Goal: Check status: Check status

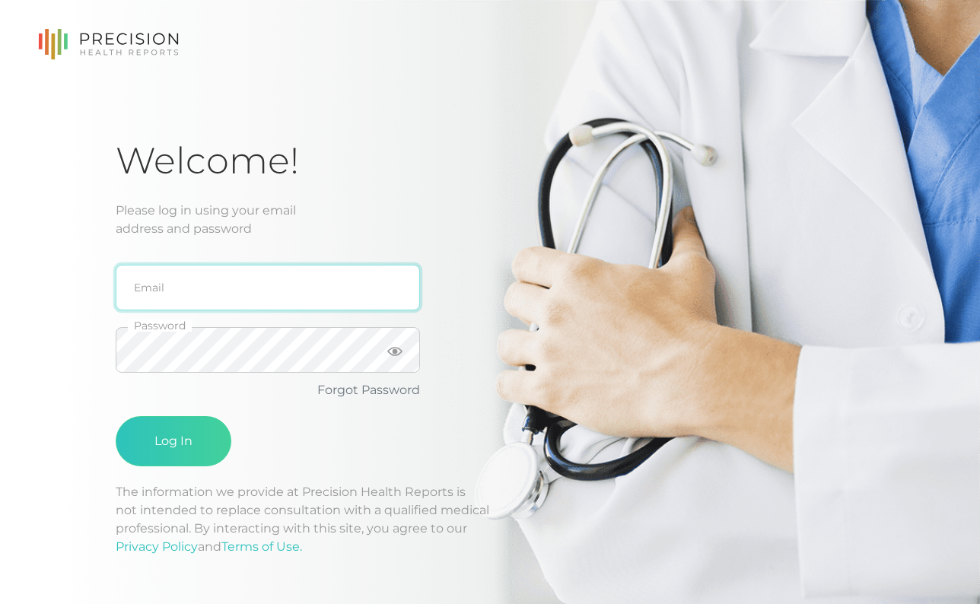
click at [255, 270] on input "email" at bounding box center [268, 288] width 304 height 46
type input "[EMAIL_ADDRESS][DOMAIN_NAME]"
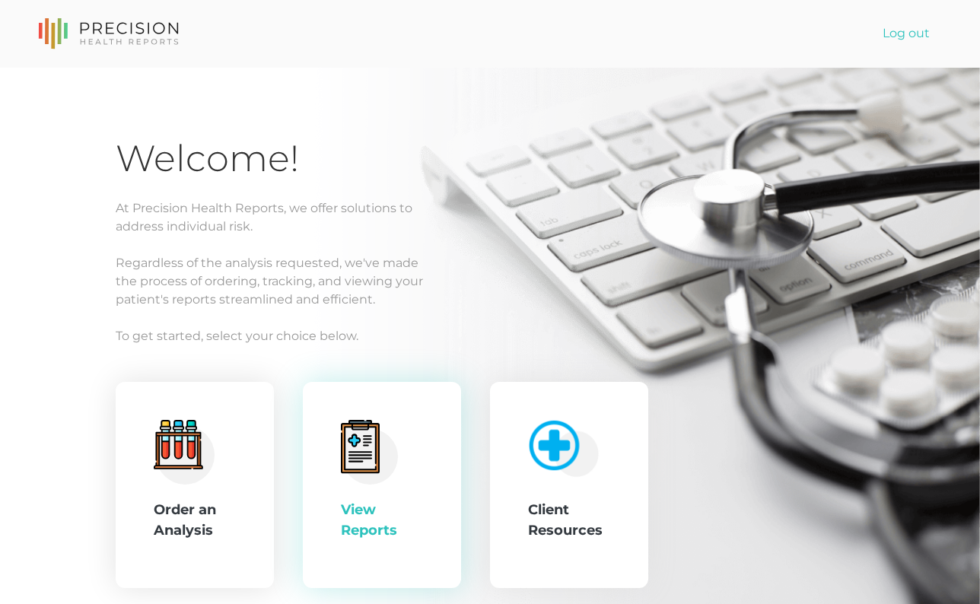
click at [347, 441] on icon at bounding box center [360, 448] width 31 height 43
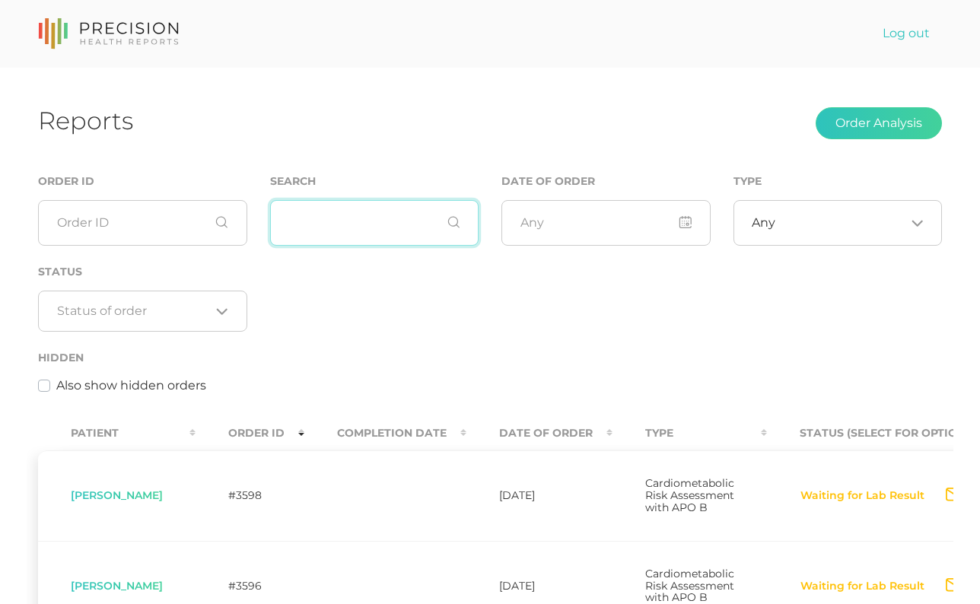
click at [314, 243] on input "text" at bounding box center [374, 223] width 209 height 46
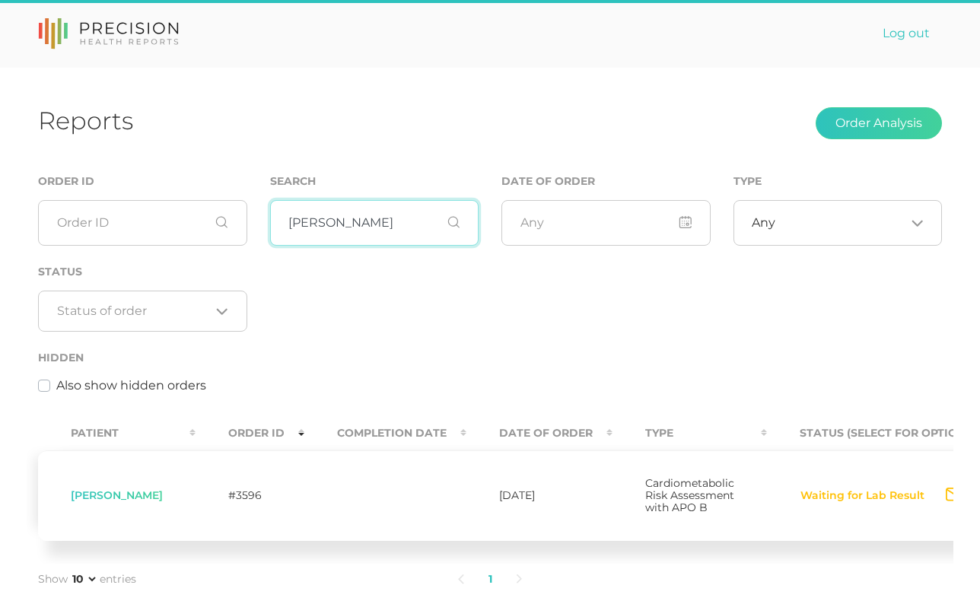
type input "[PERSON_NAME]"
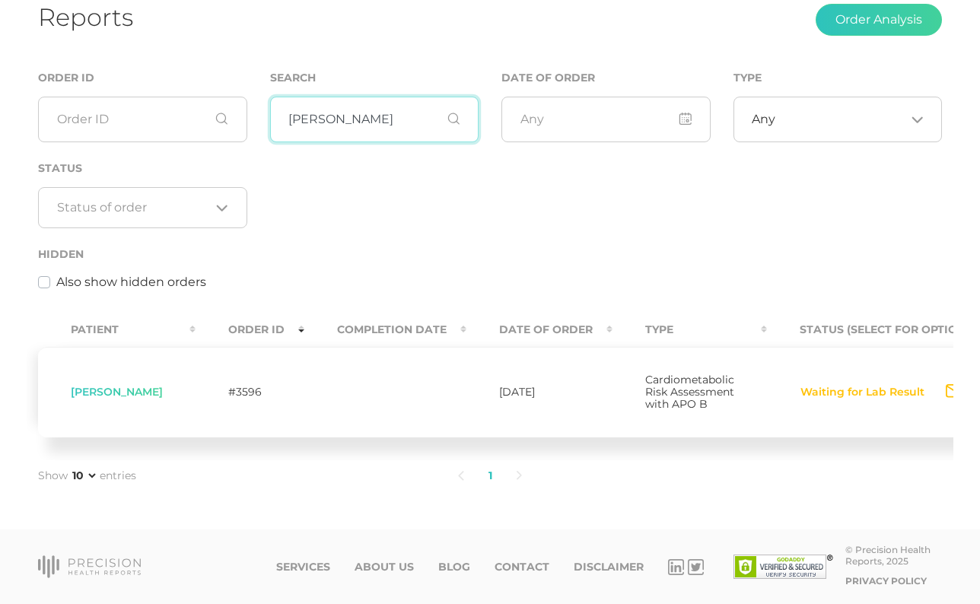
scroll to position [112, 0]
click at [823, 393] on button "Waiting for Lab Result" at bounding box center [863, 392] width 126 height 15
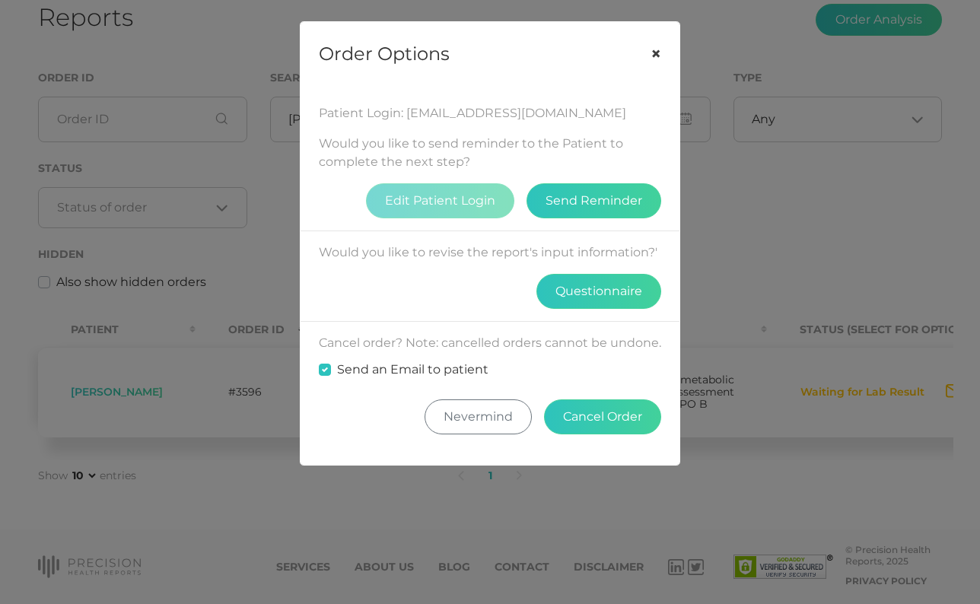
drag, startPoint x: 652, startPoint y: 58, endPoint x: 597, endPoint y: 121, distance: 84.1
click at [652, 58] on button "×" at bounding box center [655, 54] width 47 height 64
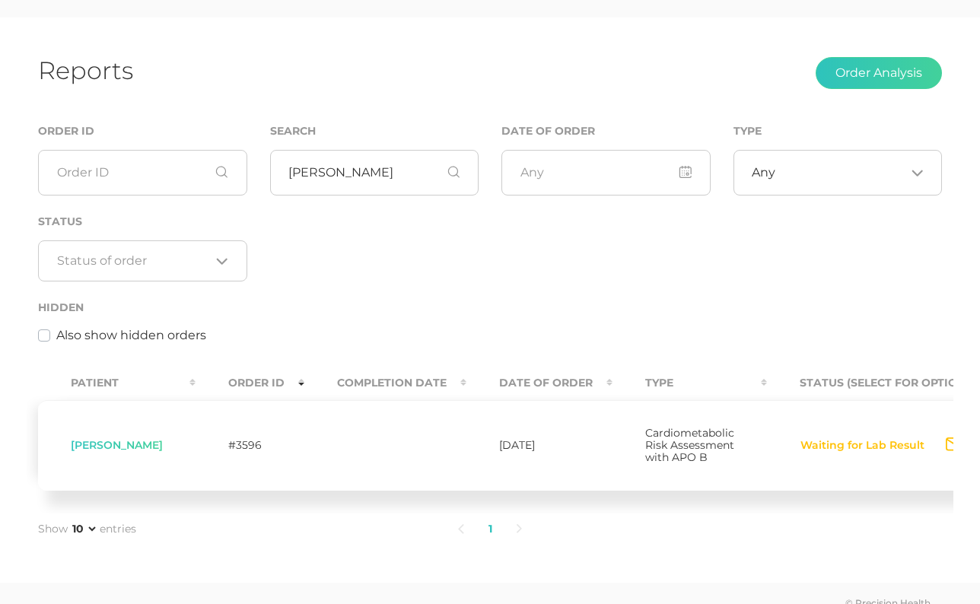
scroll to position [0, 0]
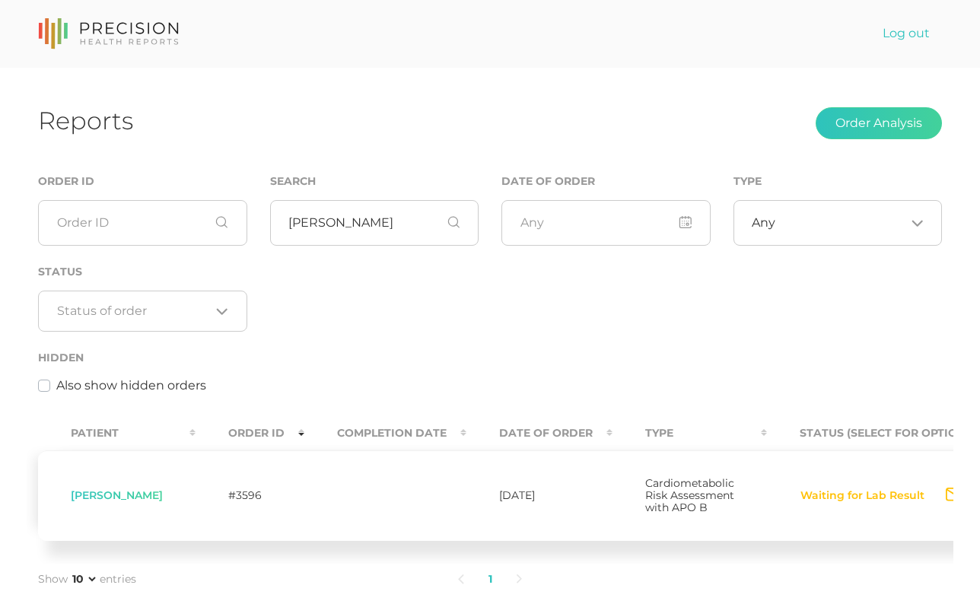
click at [85, 15] on div at bounding box center [108, 33] width 141 height 39
click at [99, 38] on icon at bounding box center [108, 33] width 141 height 31
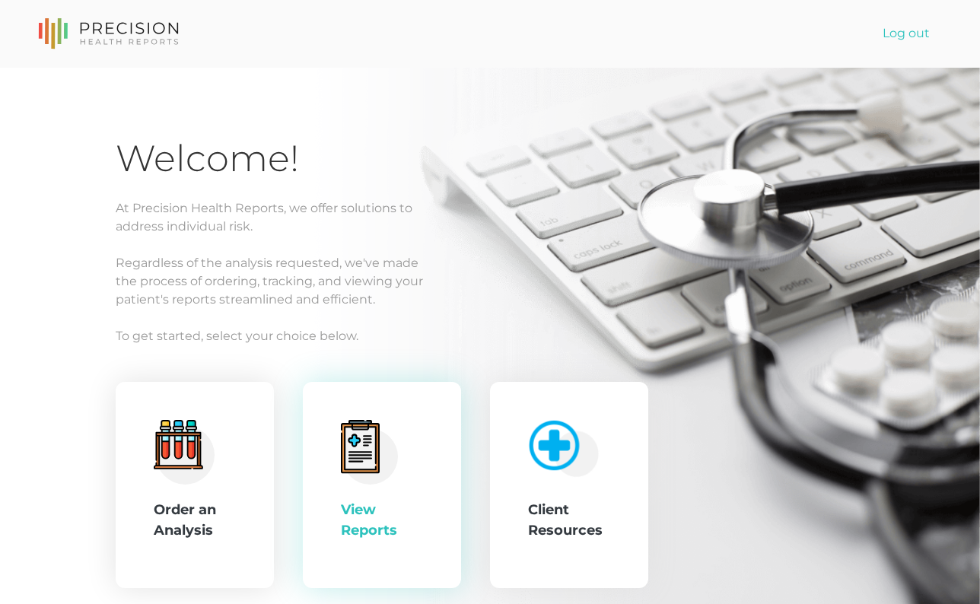
scroll to position [97, 0]
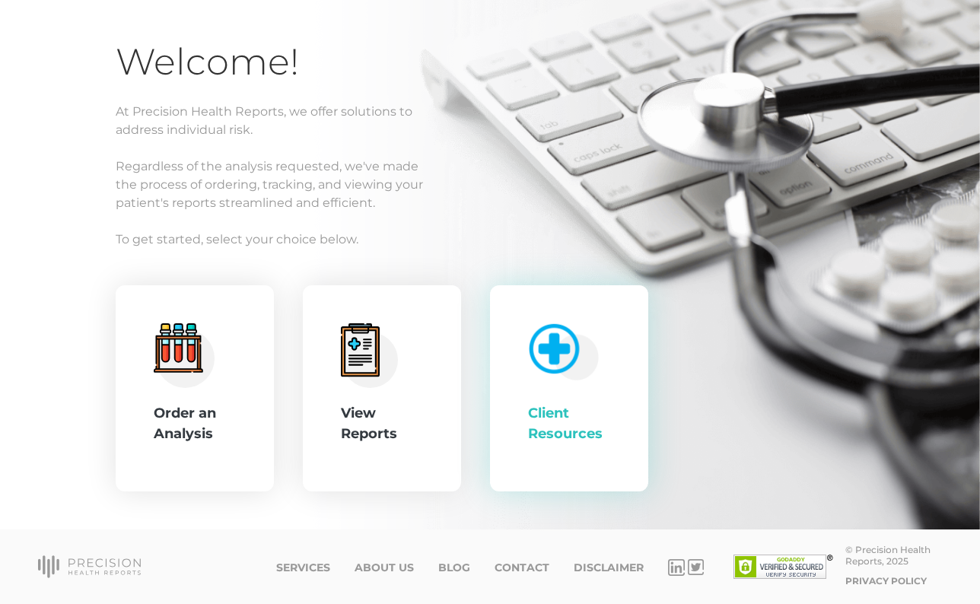
click at [613, 390] on div "Client Resources" at bounding box center [569, 388] width 158 height 207
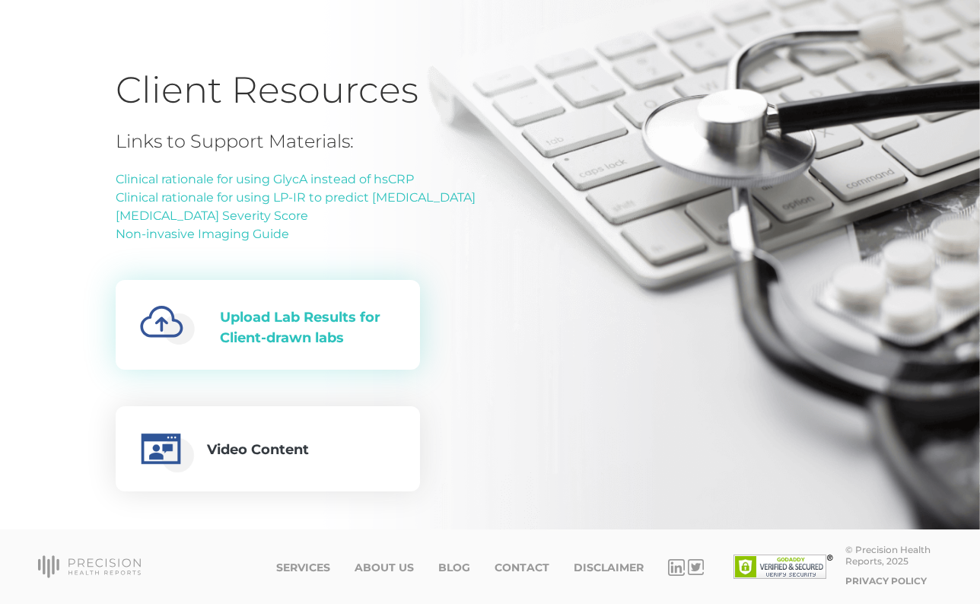
click at [322, 341] on div "Upload Lab Results for Client-drawn labs" at bounding box center [308, 327] width 176 height 41
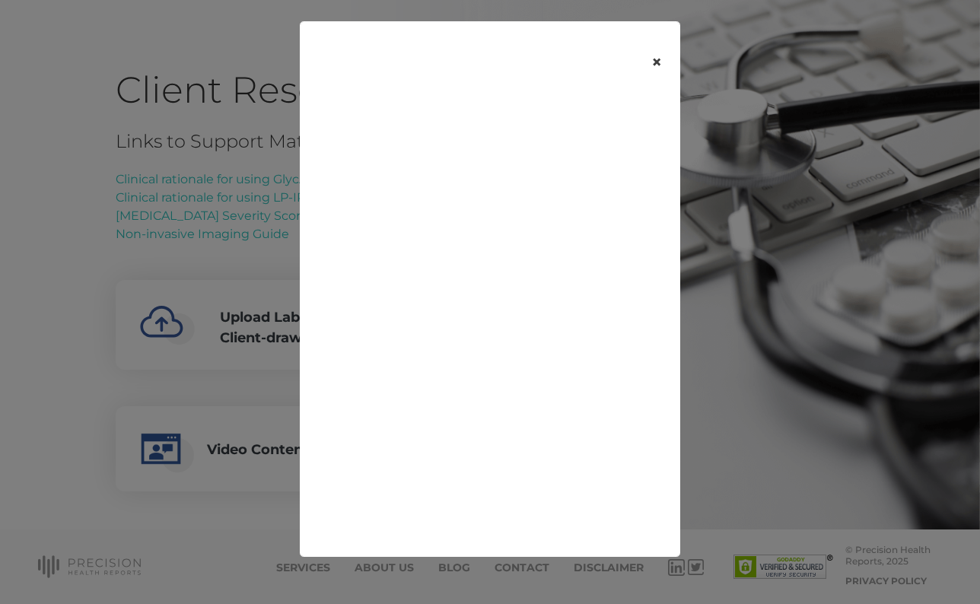
click at [656, 64] on button "×" at bounding box center [656, 62] width 47 height 64
